Goal: Task Accomplishment & Management: Manage account settings

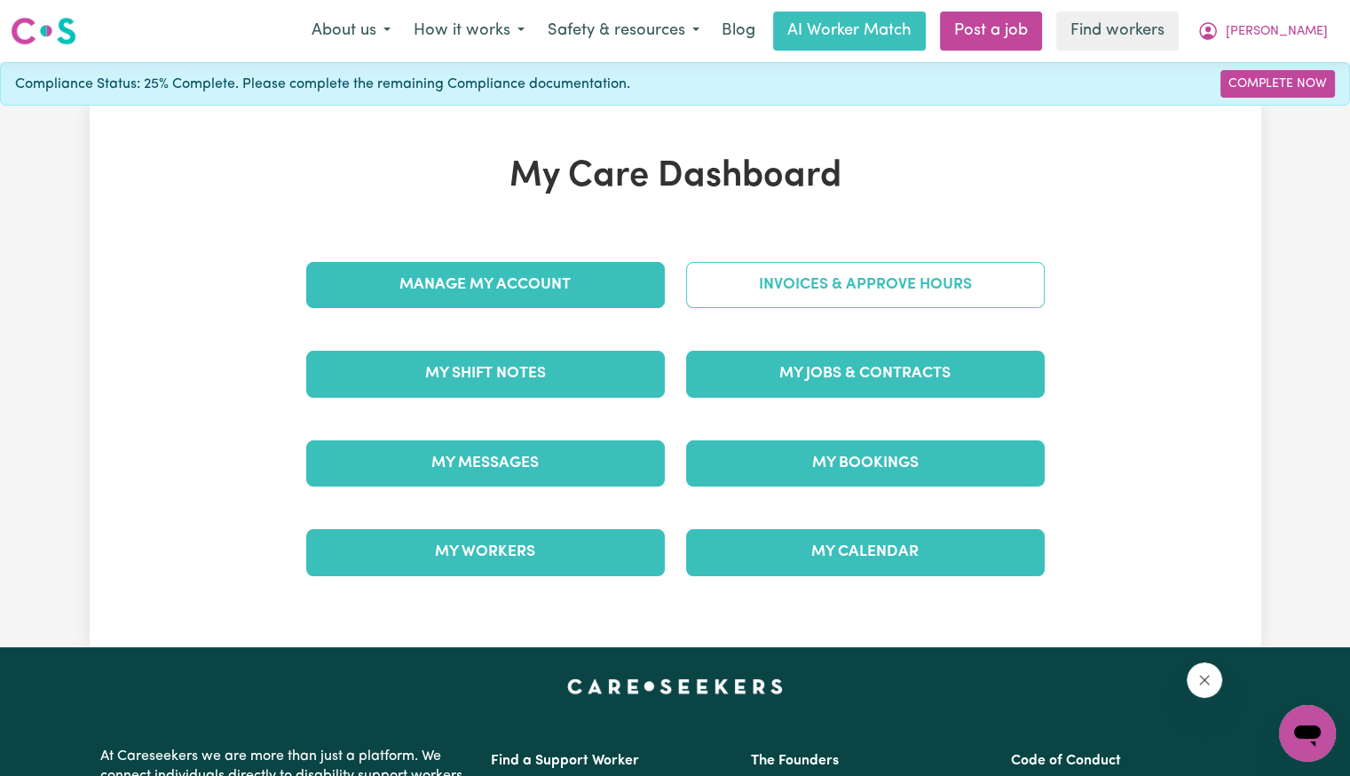
click at [799, 299] on link "Invoices & Approve Hours" at bounding box center [865, 285] width 358 height 46
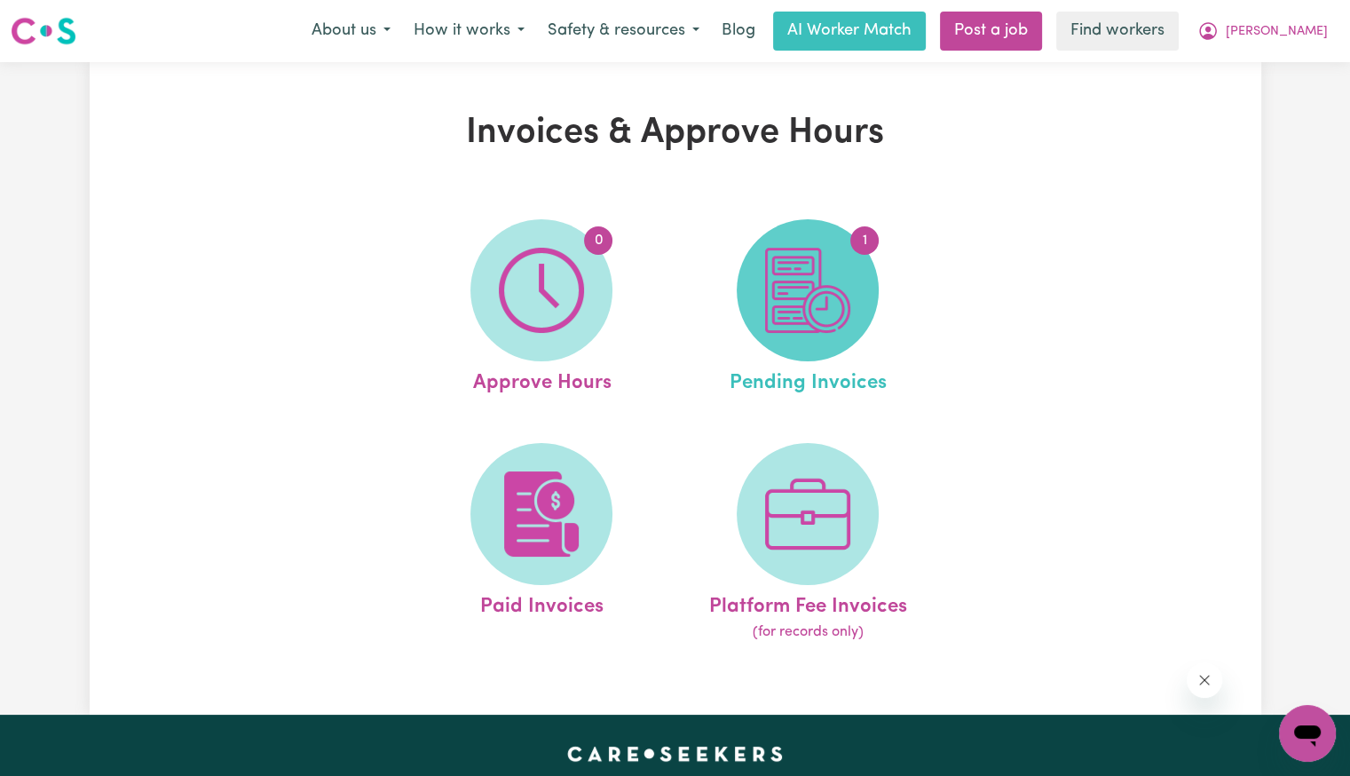
click at [830, 283] on img at bounding box center [807, 290] width 85 height 85
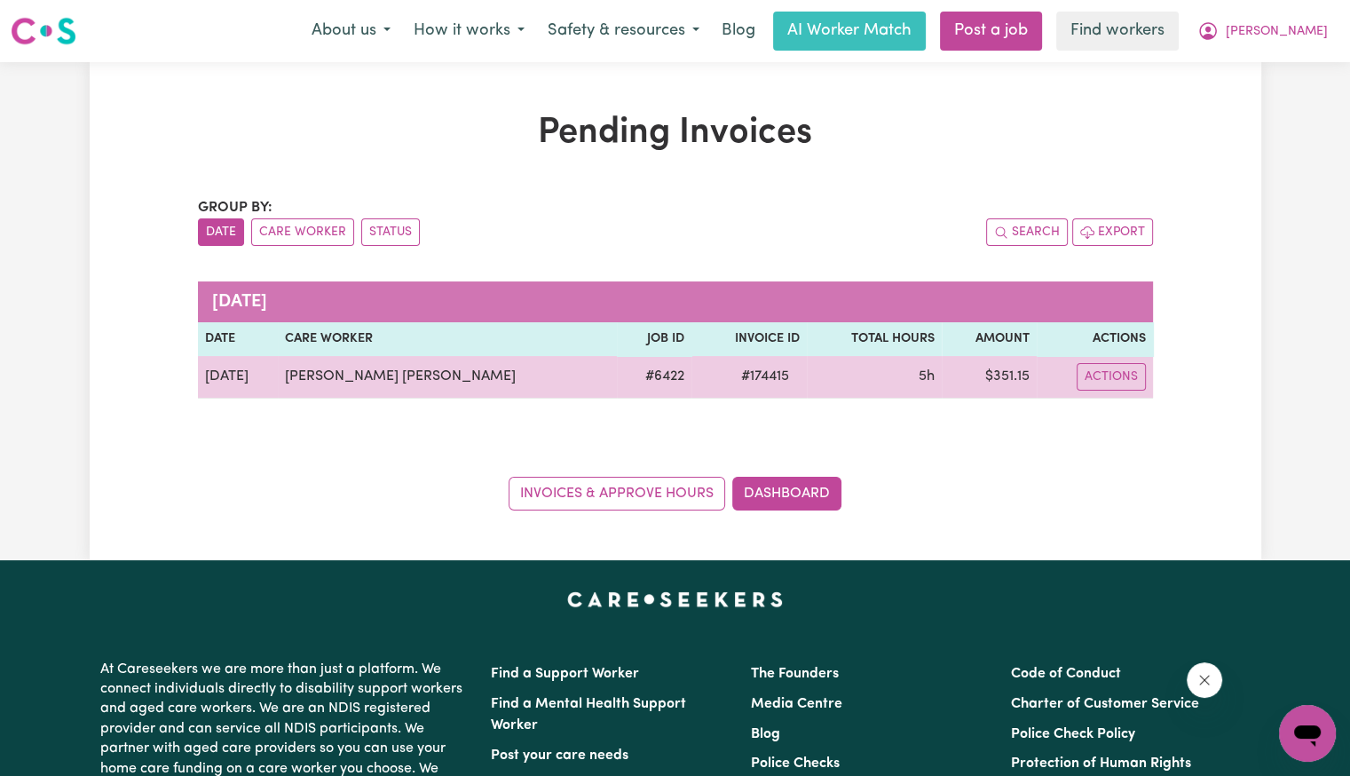
drag, startPoint x: 720, startPoint y: 371, endPoint x: 696, endPoint y: 382, distance: 27.4
click at [730, 372] on span "# 174415" at bounding box center [764, 376] width 69 height 21
click at [730, 382] on span "# 174415" at bounding box center [764, 376] width 69 height 21
drag, startPoint x: 691, startPoint y: 382, endPoint x: 676, endPoint y: 374, distance: 17.5
click at [730, 382] on span "# 174415" at bounding box center [764, 376] width 69 height 21
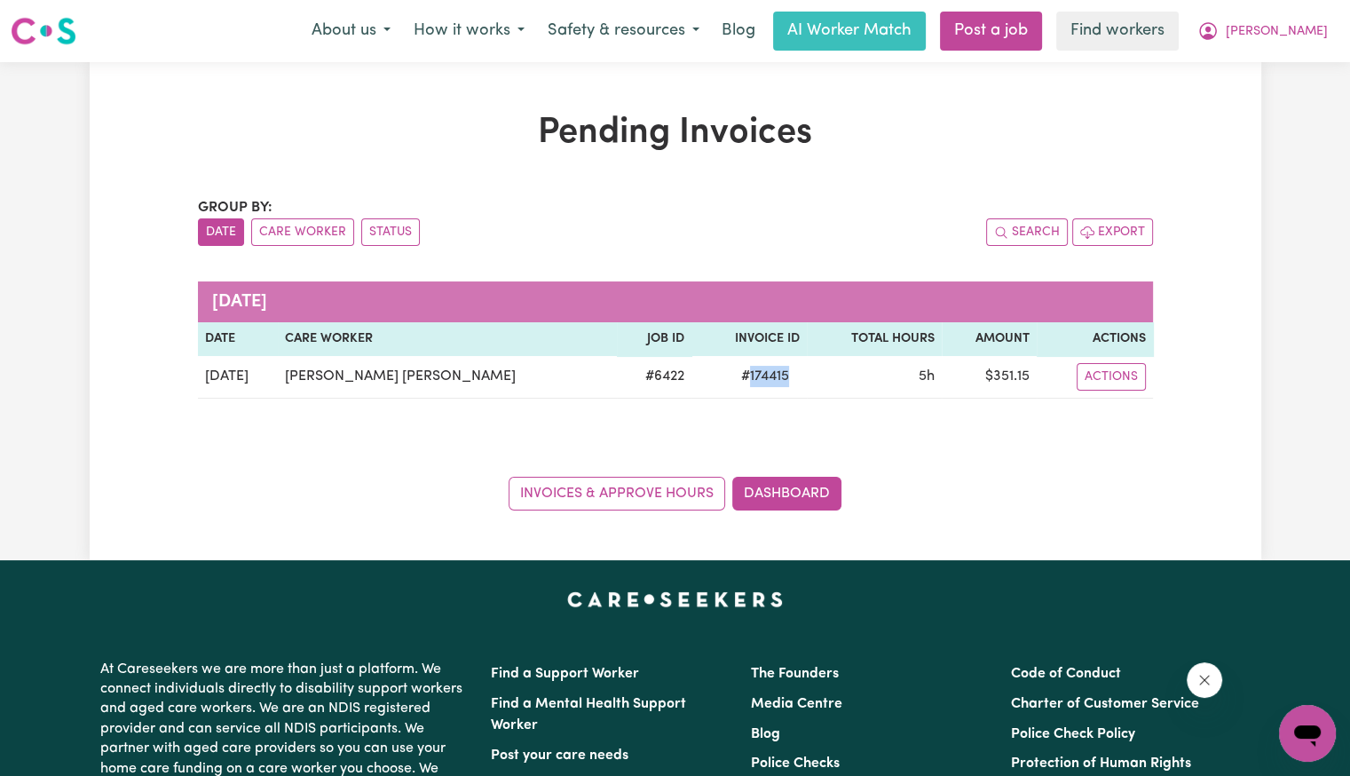
copy span "174415"
click at [1316, 41] on span "[PERSON_NAME]" at bounding box center [1276, 32] width 102 height 20
click at [1271, 110] on link "Logout" at bounding box center [1268, 102] width 140 height 34
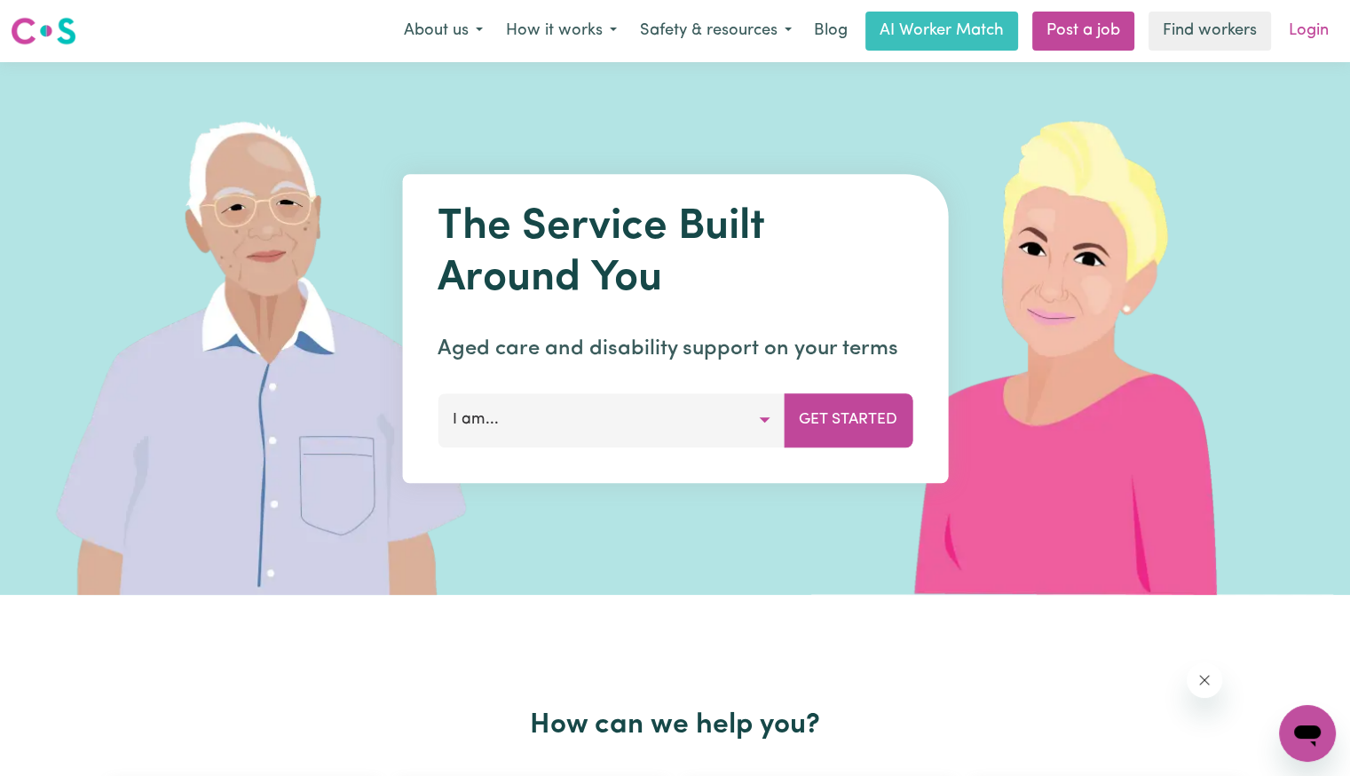
click at [1312, 41] on link "Login" at bounding box center [1308, 31] width 61 height 39
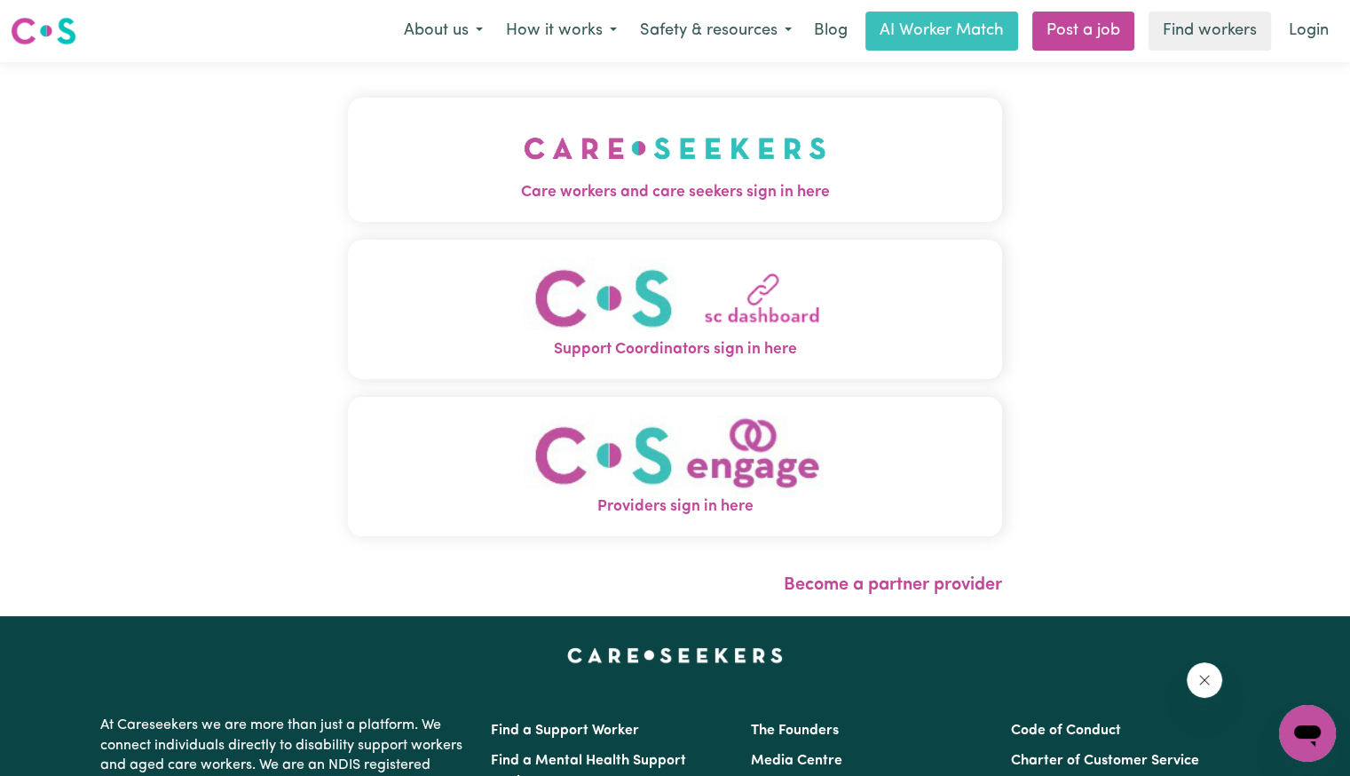
click at [524, 154] on img "Care workers and care seekers sign in here" at bounding box center [675, 148] width 303 height 66
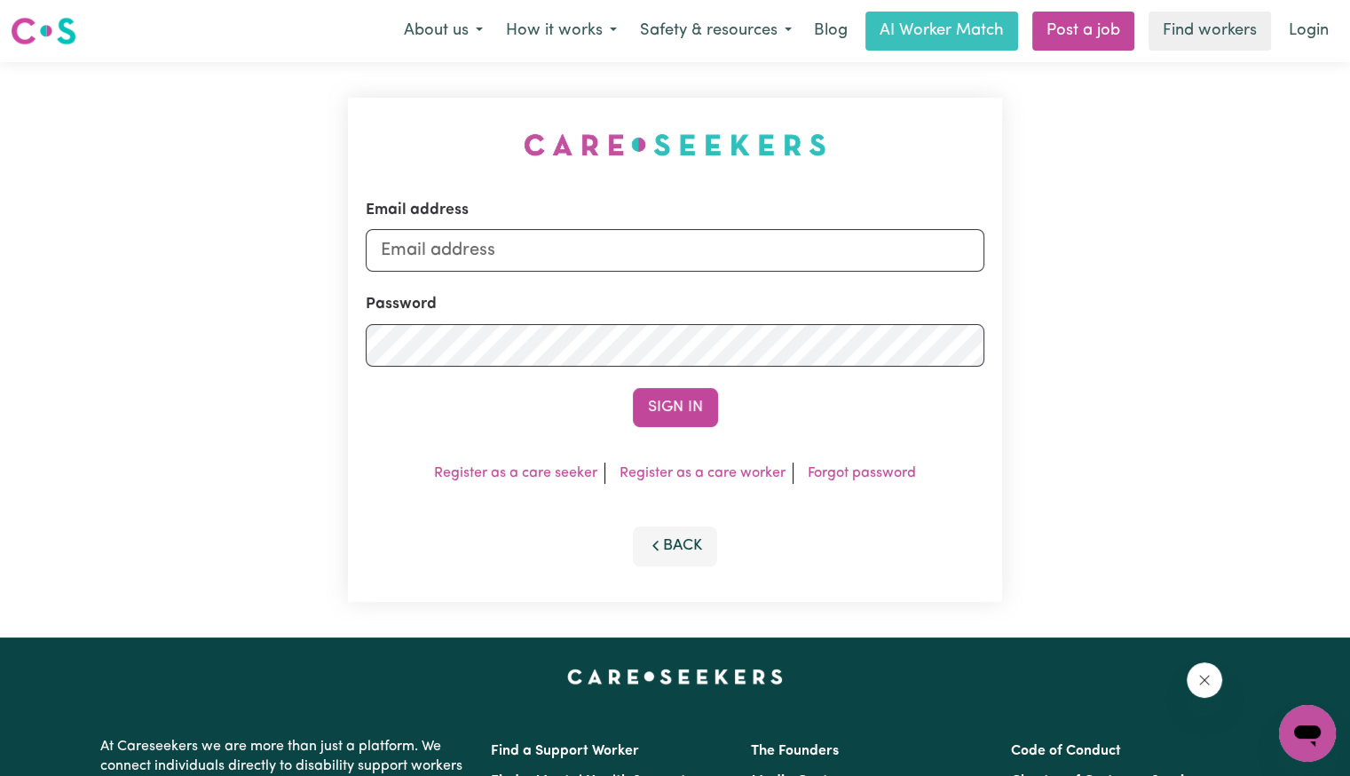
click at [558, 267] on form "Email address Password Sign In" at bounding box center [675, 313] width 618 height 228
click at [543, 237] on input "Email address" at bounding box center [675, 250] width 618 height 43
type input "[EMAIL_ADDRESS][PERSON_NAME][PERSON_NAME][DOMAIN_NAME]"
click at [633, 388] on button "Sign In" at bounding box center [675, 407] width 85 height 39
